Goal: Find specific page/section: Find specific page/section

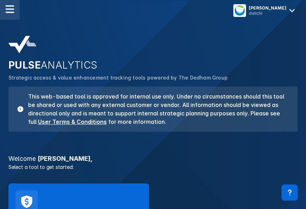
click at [8, 12] on img at bounding box center [10, 9] width 8 height 8
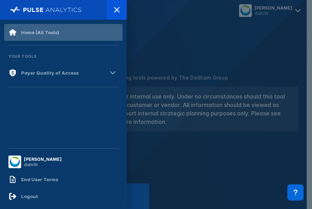
click at [43, 34] on div "Home (All Tools)" at bounding box center [40, 33] width 38 height 6
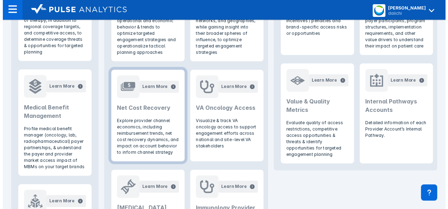
scroll to position [209, 0]
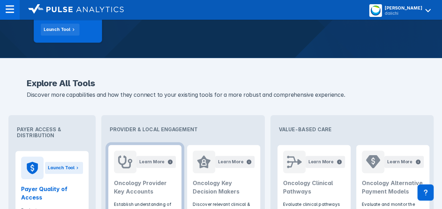
click at [141, 189] on h2 "Oncology Provider Key Accounts" at bounding box center [145, 187] width 62 height 17
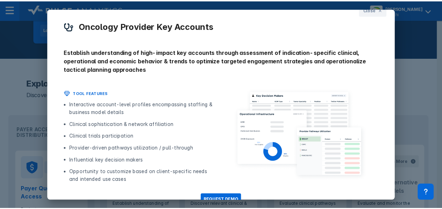
scroll to position [0, 0]
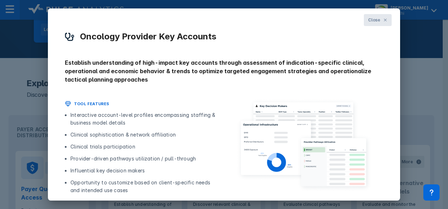
click at [311, 18] on span "Close" at bounding box center [374, 20] width 12 height 6
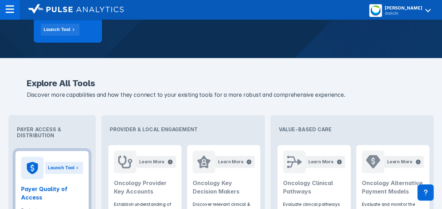
click at [60, 195] on h2 "Payer Quality of Access" at bounding box center [52, 193] width 62 height 17
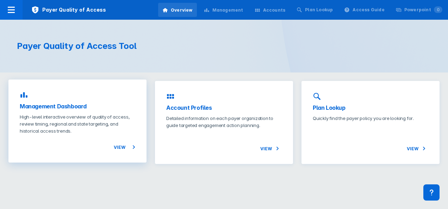
click at [118, 120] on p "High-level interactive overview of quality of access, review timing, regional a…" at bounding box center [77, 123] width 115 height 21
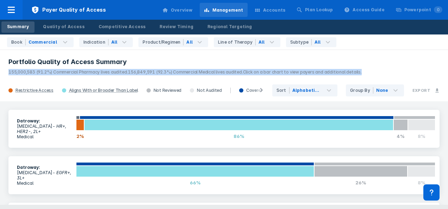
drag, startPoint x: 445, startPoint y: 55, endPoint x: 444, endPoint y: 71, distance: 16.2
click at [311, 71] on header "Portfolio Quality of Access Summary 155,000,583 (91.2%) Commercial Pharmacy liv…" at bounding box center [224, 64] width 448 height 30
